Goal: Task Accomplishment & Management: Use online tool/utility

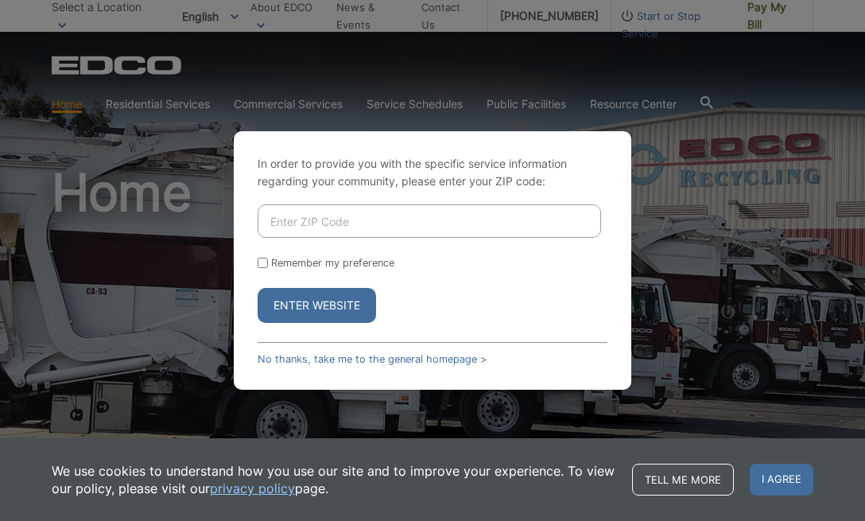
click at [315, 230] on input "Enter ZIP Code" at bounding box center [429, 220] width 343 height 33
type input "91901"
click at [510, 251] on form "91901 Remember my preference Enter Website" at bounding box center [433, 263] width 350 height 118
click at [266, 266] on input "Remember my preference" at bounding box center [263, 263] width 10 height 10
checkbox input "true"
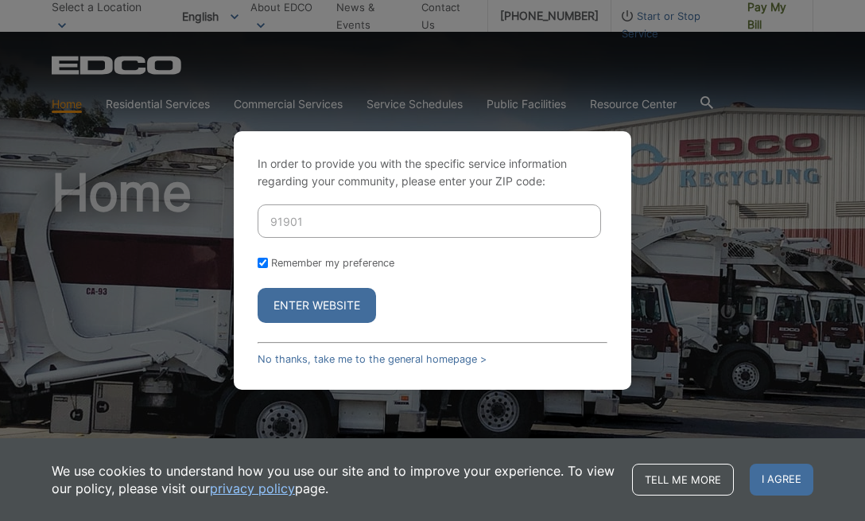
click at [280, 304] on button "Enter Website" at bounding box center [317, 305] width 118 height 35
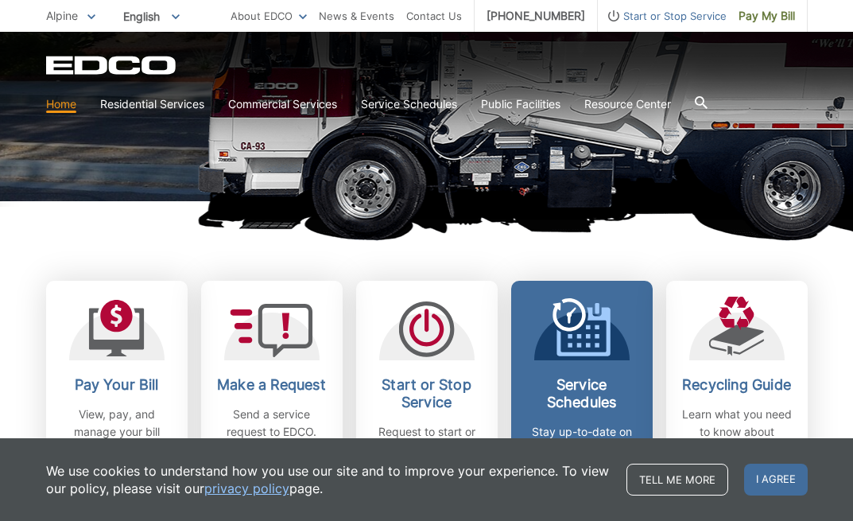
scroll to position [473, 0]
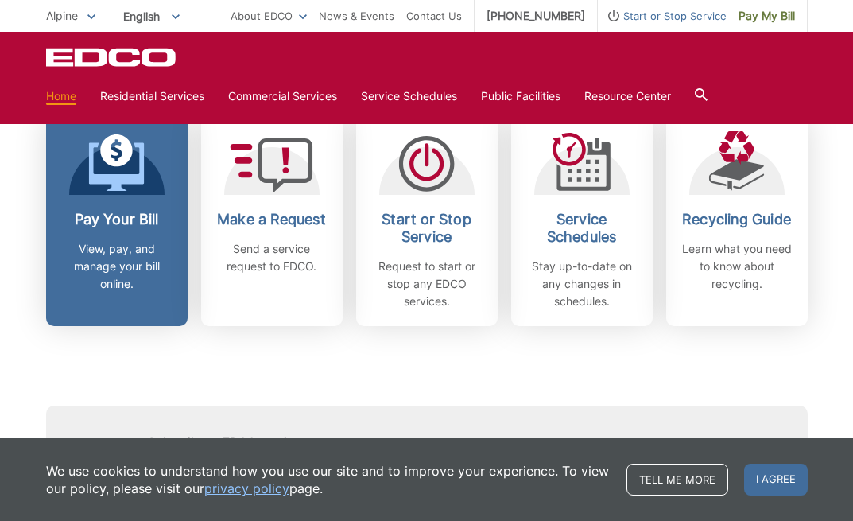
click at [124, 249] on p "View, pay, and manage your bill online." at bounding box center [117, 266] width 118 height 52
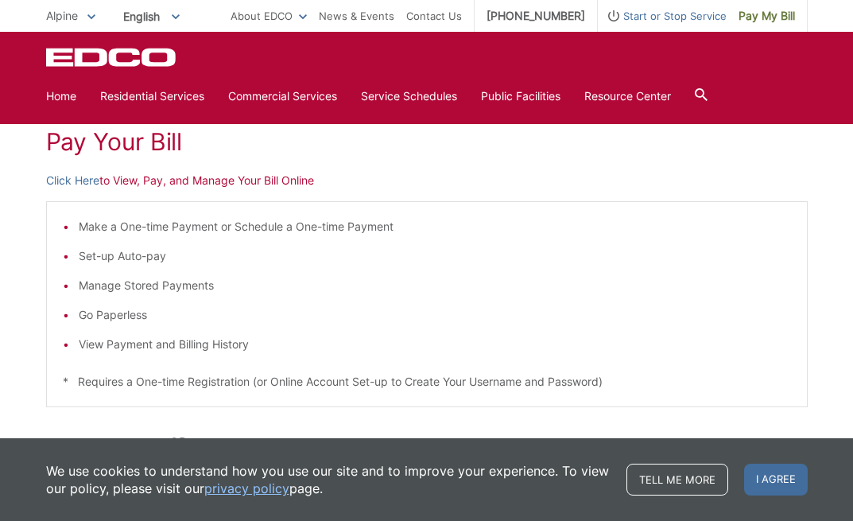
scroll to position [224, 0]
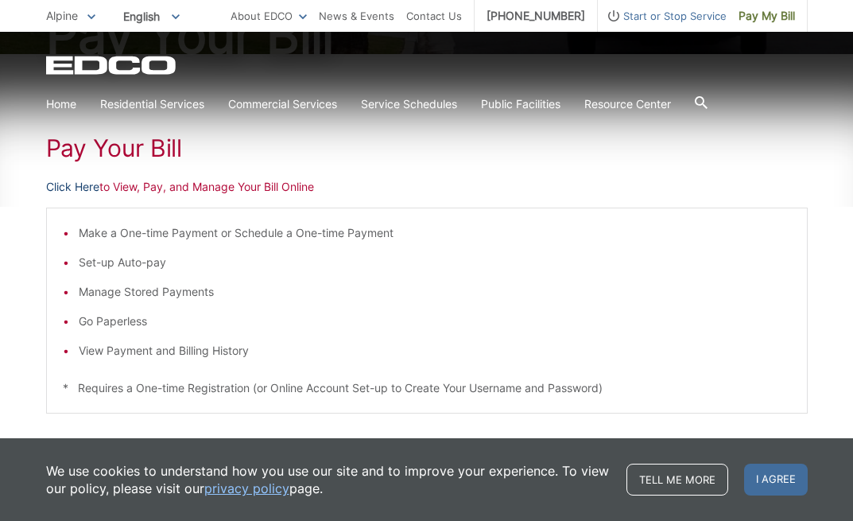
click at [82, 182] on link "Click Here" at bounding box center [72, 186] width 53 height 17
